Goal: Task Accomplishment & Management: Use online tool/utility

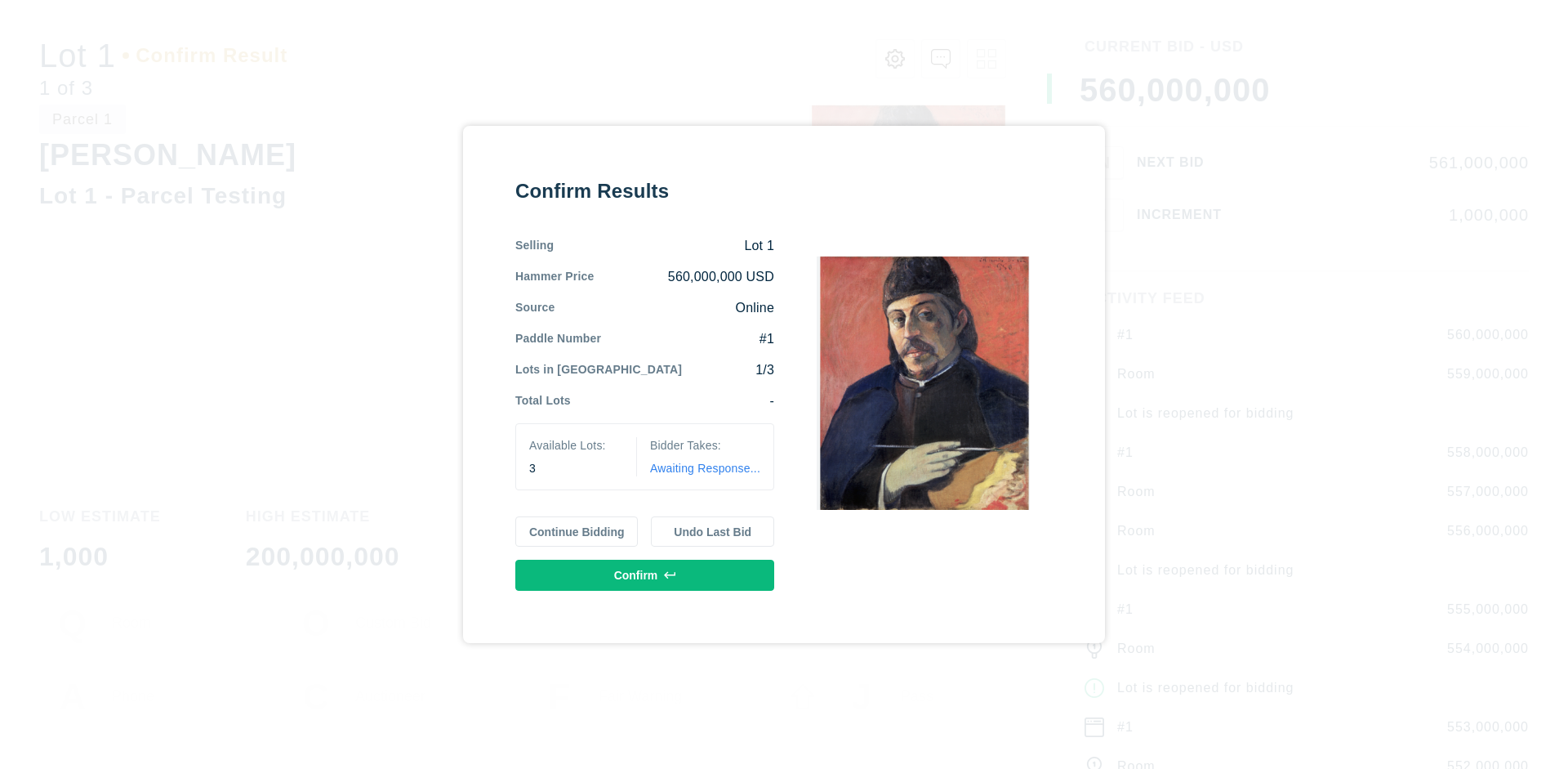
click at [577, 532] on button "Continue Bidding" at bounding box center [576, 532] width 123 height 31
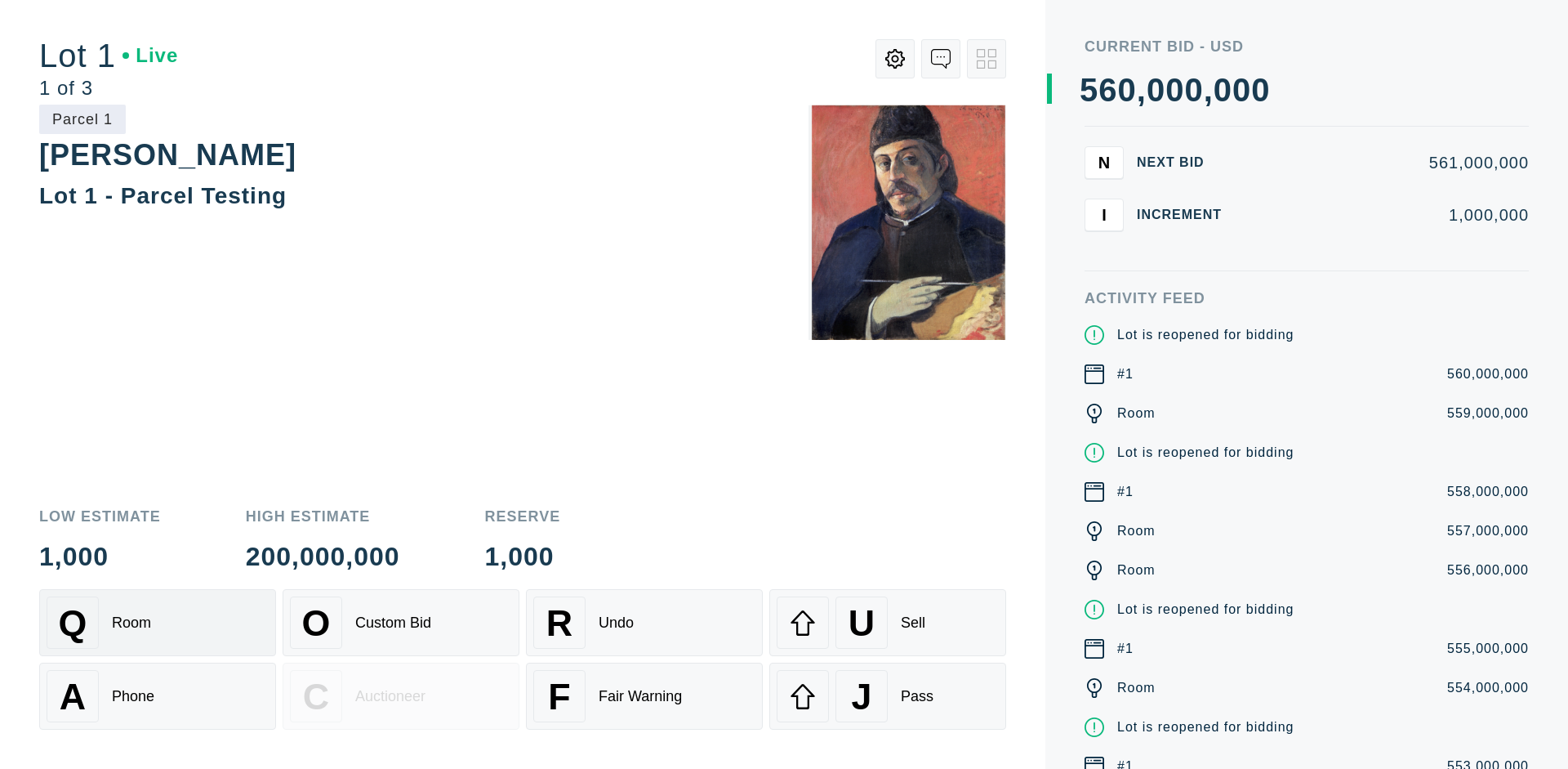
click at [158, 622] on div "Q Room" at bounding box center [158, 622] width 222 height 53
